Goal: Information Seeking & Learning: Learn about a topic

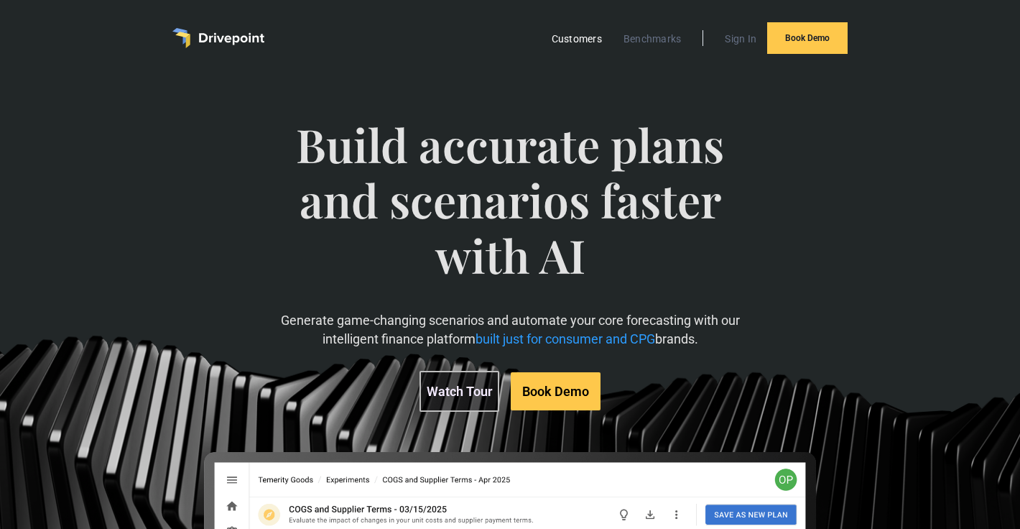
click at [563, 37] on link "Customers" at bounding box center [577, 38] width 65 height 19
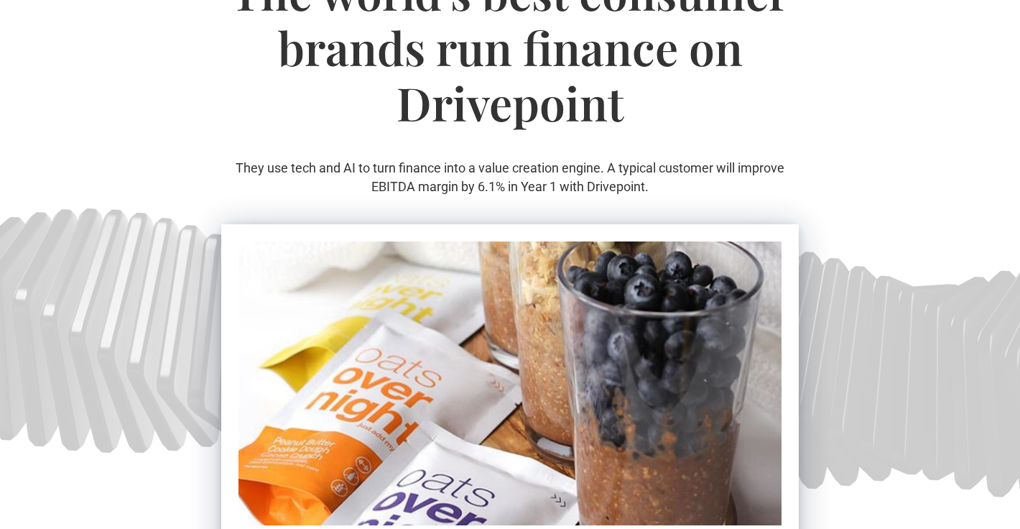
scroll to position [491, 0]
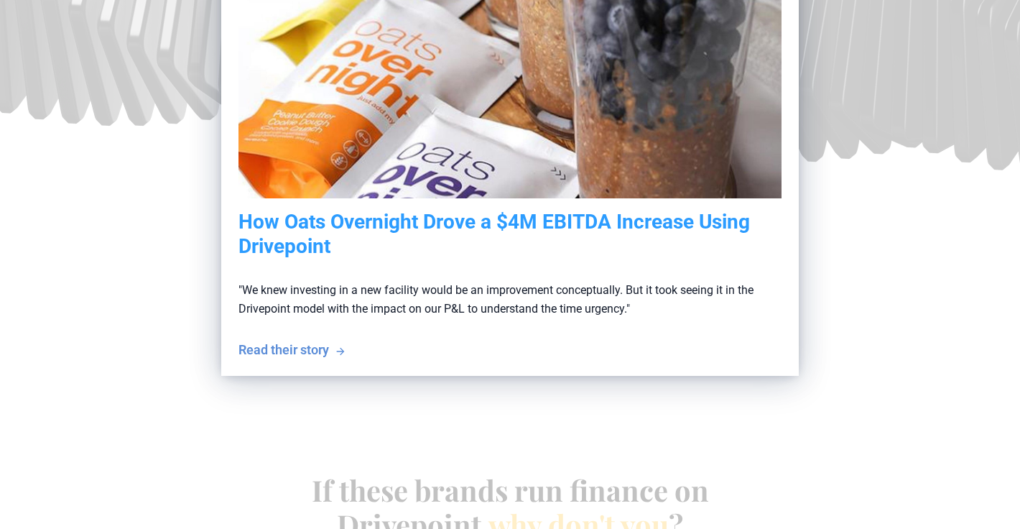
click at [262, 280] on p ""We knew investing in a new facility would be an improvement conceptually. But …" at bounding box center [510, 299] width 543 height 82
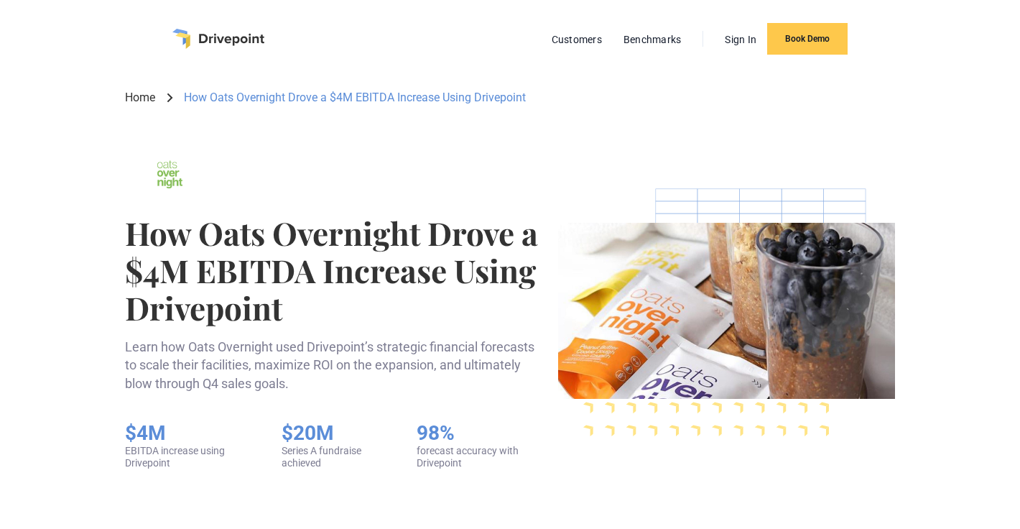
click at [198, 52] on div "Customers Benchmarks Sign In Book Demo" at bounding box center [509, 39] width 675 height 32
click at [200, 42] on img "home" at bounding box center [218, 39] width 92 height 20
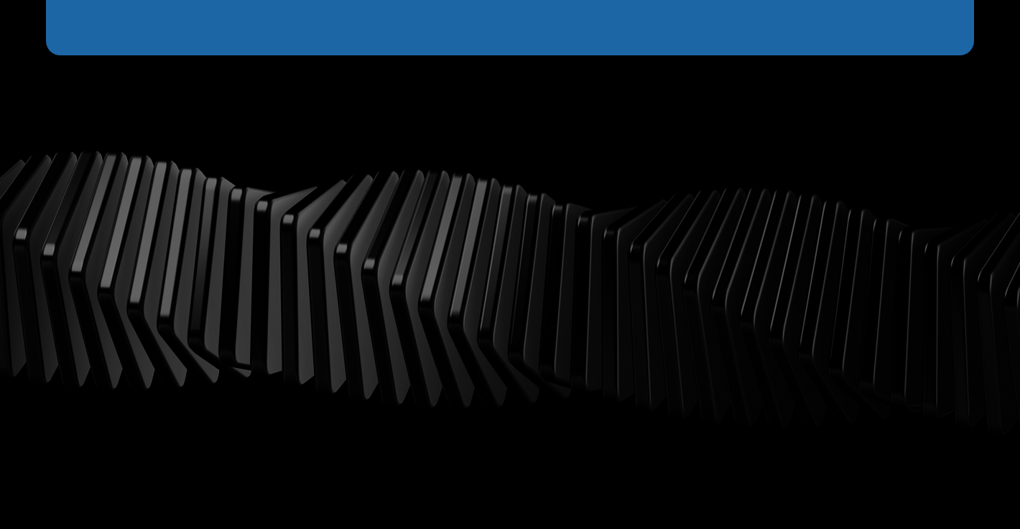
scroll to position [1835, 0]
